Goal: Find specific page/section: Find specific page/section

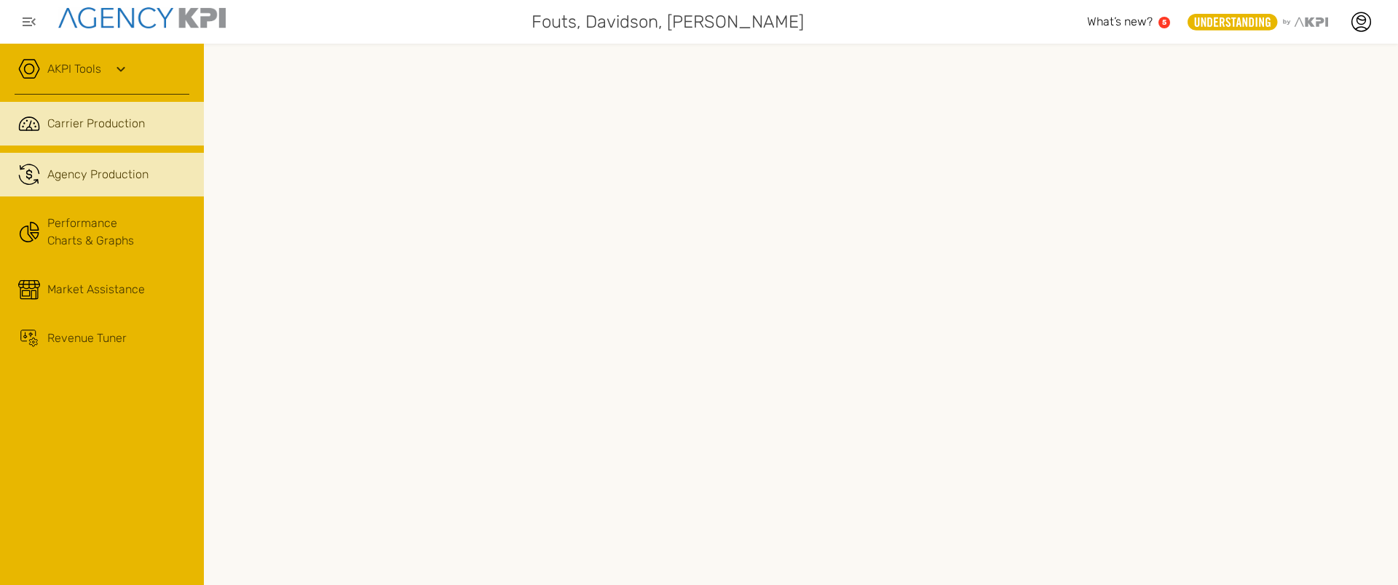
click at [132, 172] on span "Agency Production" at bounding box center [97, 174] width 101 height 17
